Goal: Task Accomplishment & Management: Manage account settings

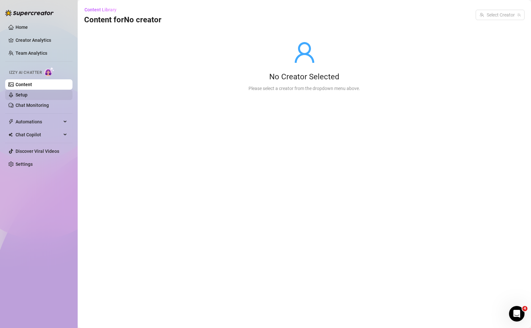
click at [28, 97] on link "Setup" at bounding box center [22, 94] width 12 height 5
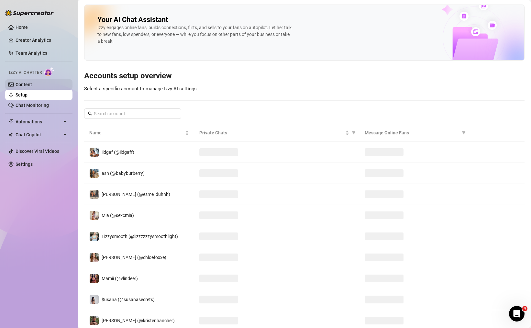
click at [32, 84] on link "Content" at bounding box center [24, 84] width 17 height 5
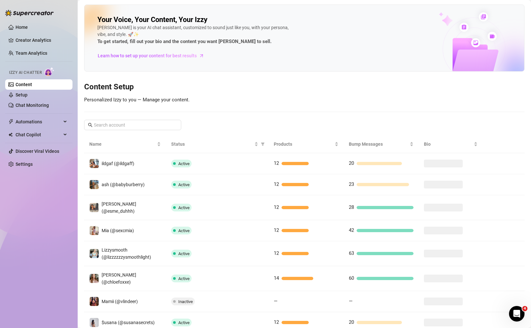
click at [147, 119] on div "Your Voice, Your Content, Your [PERSON_NAME] is your AI chat assistant, customi…" at bounding box center [304, 203] width 441 height 397
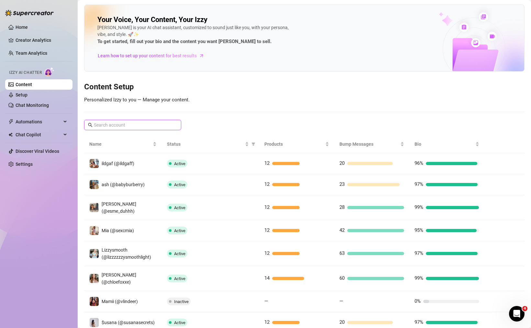
click at [146, 126] on input "text" at bounding box center [133, 124] width 78 height 7
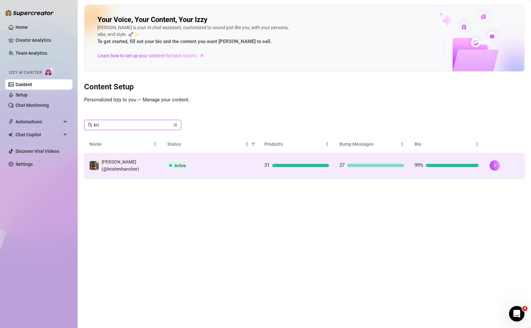
type input "kri"
click at [239, 162] on div "Active" at bounding box center [210, 166] width 87 height 8
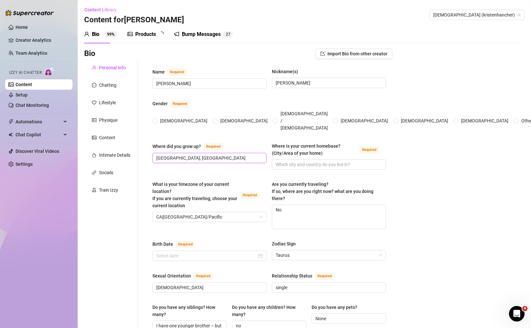
radio input "true"
type input "[DATE]"
click at [159, 36] on span "3 1" at bounding box center [164, 34] width 10 height 6
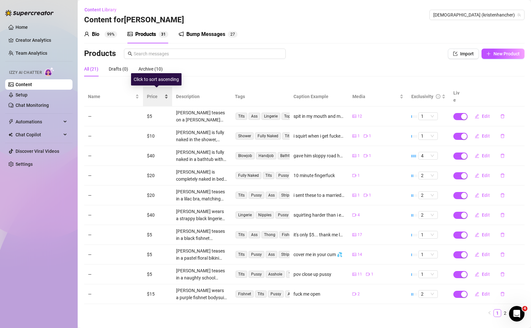
click at [168, 93] on div "Price" at bounding box center [157, 96] width 21 height 7
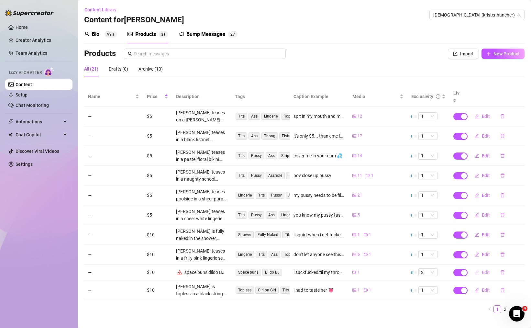
click at [475, 270] on icon "edit" at bounding box center [477, 272] width 5 height 5
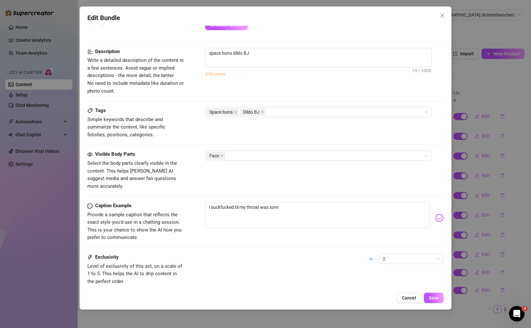
scroll to position [281, 0]
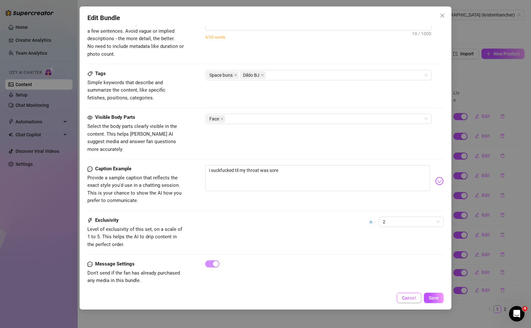
click at [403, 297] on span "Cancel" at bounding box center [409, 297] width 14 height 5
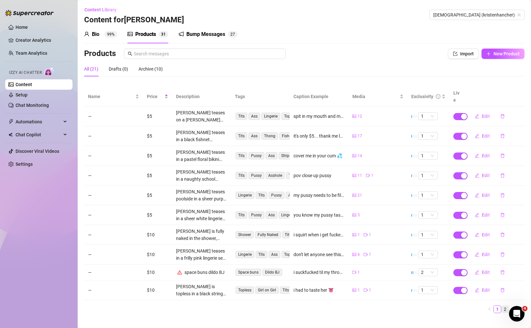
click at [502, 306] on link "2" at bounding box center [505, 309] width 7 height 7
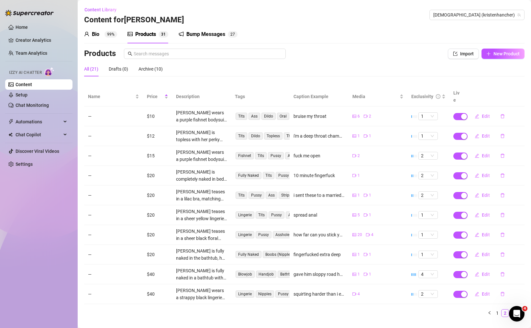
click at [510, 310] on link "3" at bounding box center [513, 313] width 7 height 7
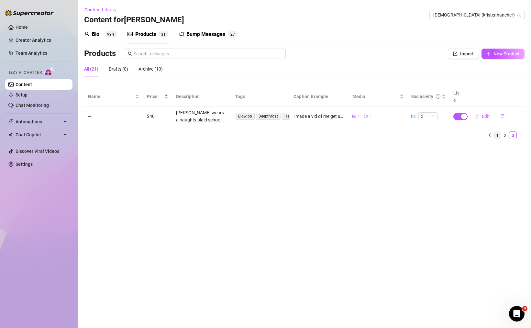
click at [497, 132] on link "1" at bounding box center [497, 135] width 7 height 7
